Goal: Task Accomplishment & Management: Manage account settings

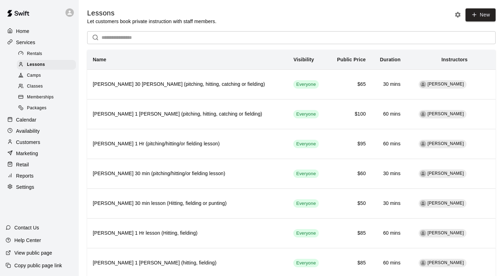
click at [35, 128] on p "Availability" at bounding box center [28, 130] width 24 height 7
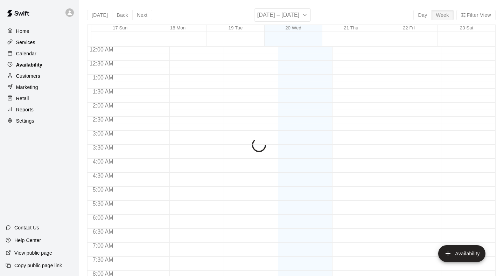
scroll to position [396, 0]
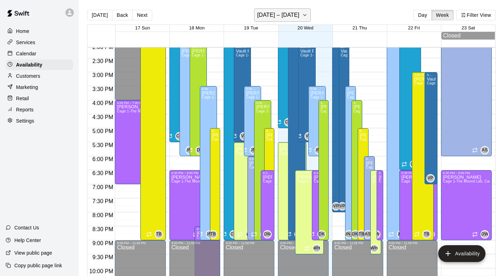
click at [307, 14] on button "[DATE] – [DATE]" at bounding box center [282, 14] width 57 height 13
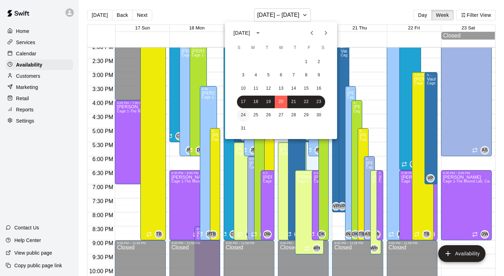
click at [247, 115] on button "24" at bounding box center [243, 115] width 13 height 13
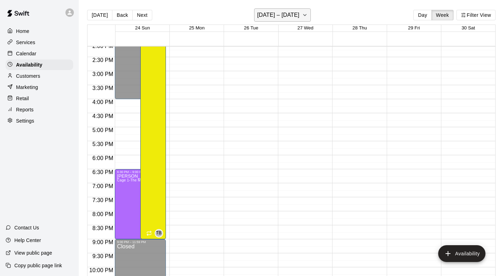
click at [288, 8] on button "[DATE] – [DATE]" at bounding box center [282, 14] width 57 height 13
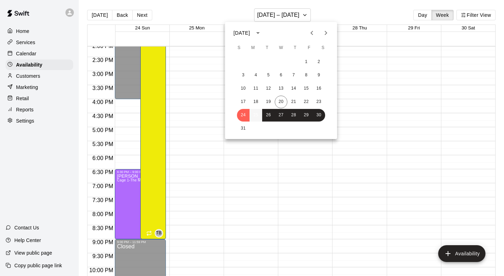
click at [254, 118] on button "25" at bounding box center [256, 115] width 13 height 13
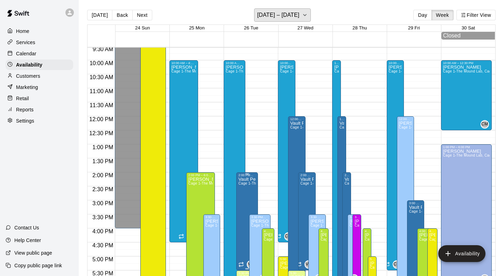
scroll to position [260, 0]
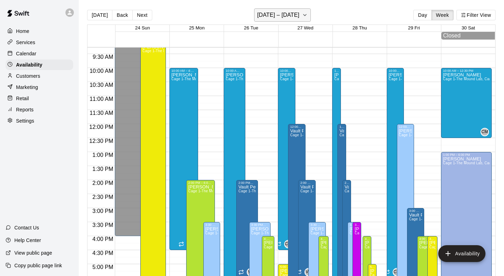
click at [295, 19] on h6 "[DATE] – [DATE]" at bounding box center [278, 15] width 42 height 10
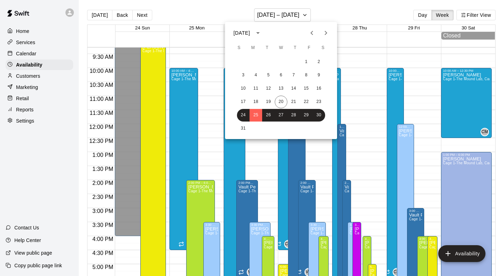
click at [325, 35] on icon "Next month" at bounding box center [326, 33] width 8 height 8
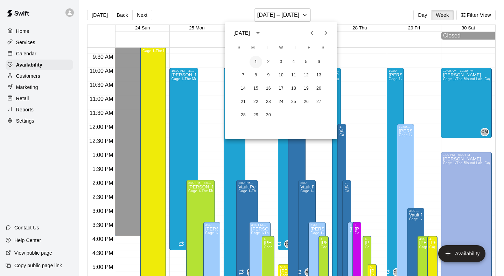
click at [257, 62] on button "1" at bounding box center [256, 62] width 13 height 13
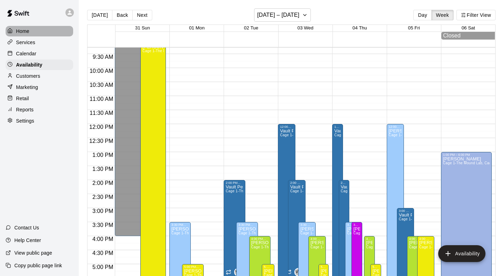
click at [30, 32] on div "Home" at bounding box center [40, 31] width 68 height 11
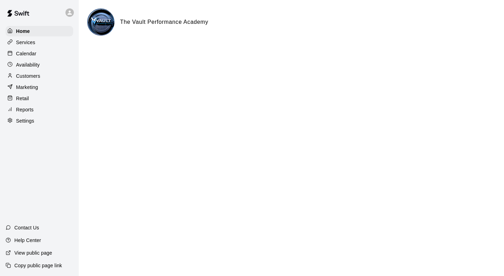
click at [27, 55] on p "Calendar" at bounding box center [26, 53] width 20 height 7
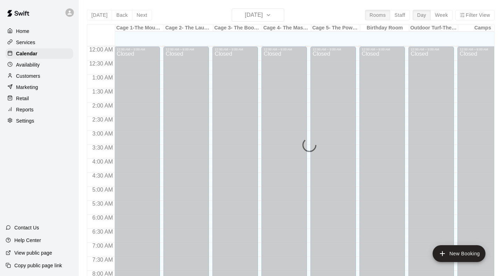
scroll to position [399, 0]
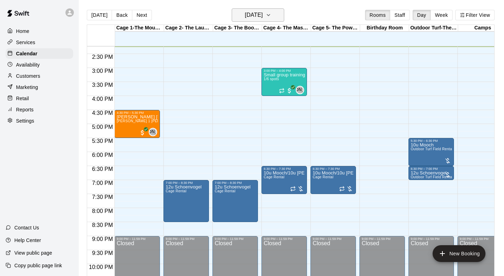
click at [284, 15] on button "[DATE]" at bounding box center [258, 14] width 53 height 13
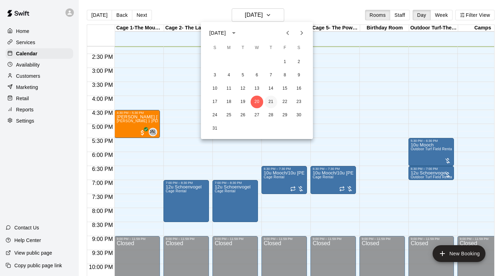
click at [273, 101] on button "21" at bounding box center [271, 102] width 13 height 13
